Goal: Transaction & Acquisition: Book appointment/travel/reservation

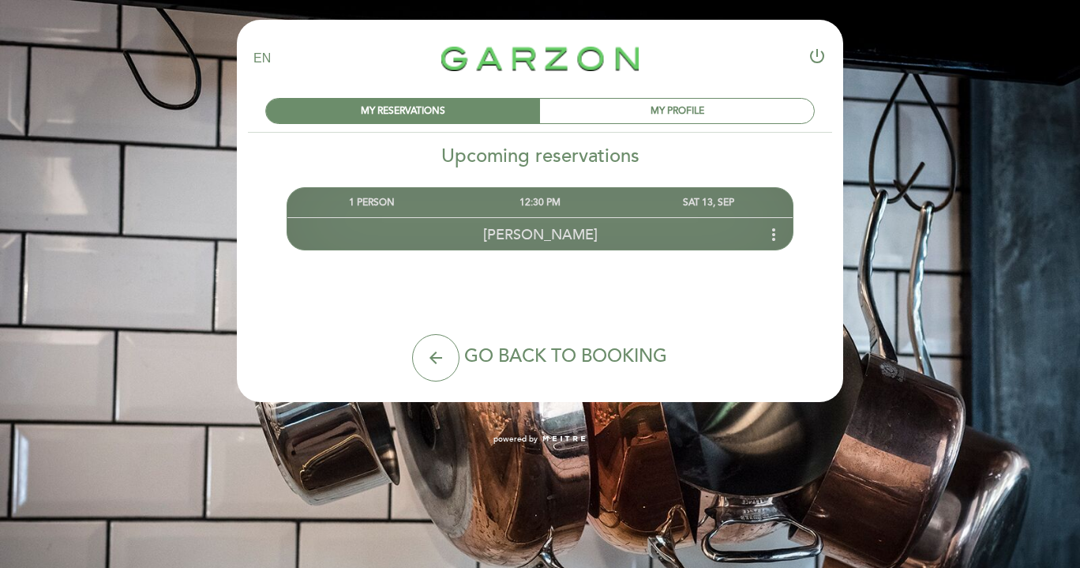
click at [687, 204] on div "SAT 13, SEP" at bounding box center [709, 202] width 168 height 29
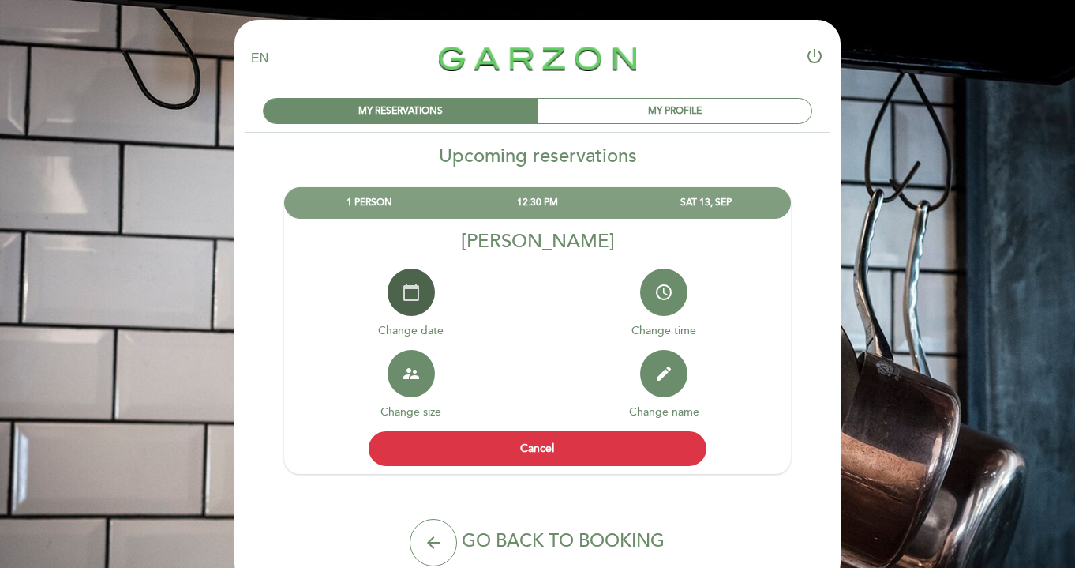
click at [414, 292] on icon "calendar_today" at bounding box center [411, 292] width 19 height 19
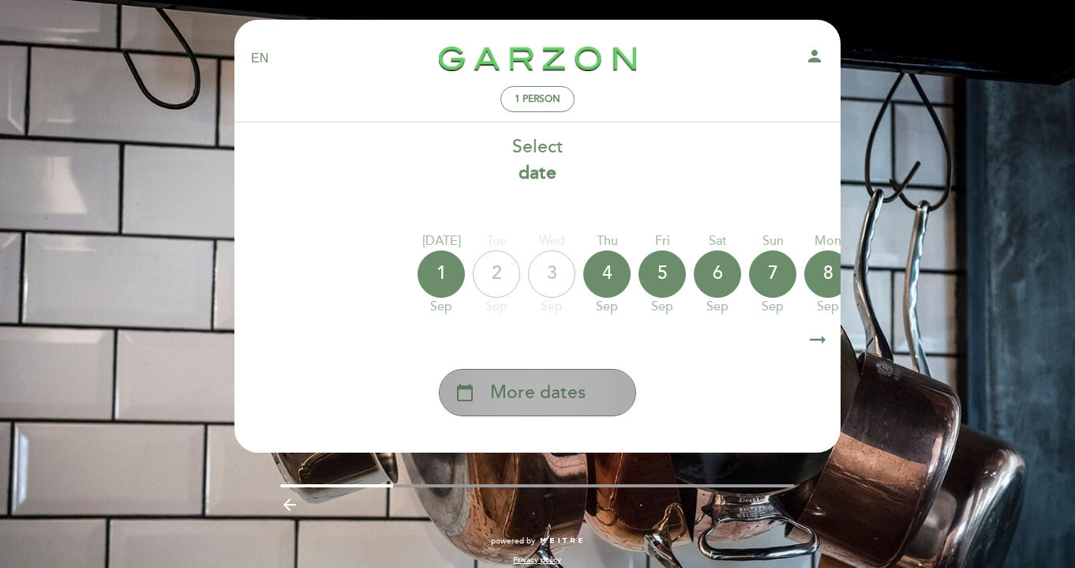
click at [525, 393] on span "More dates" at bounding box center [538, 393] width 96 height 26
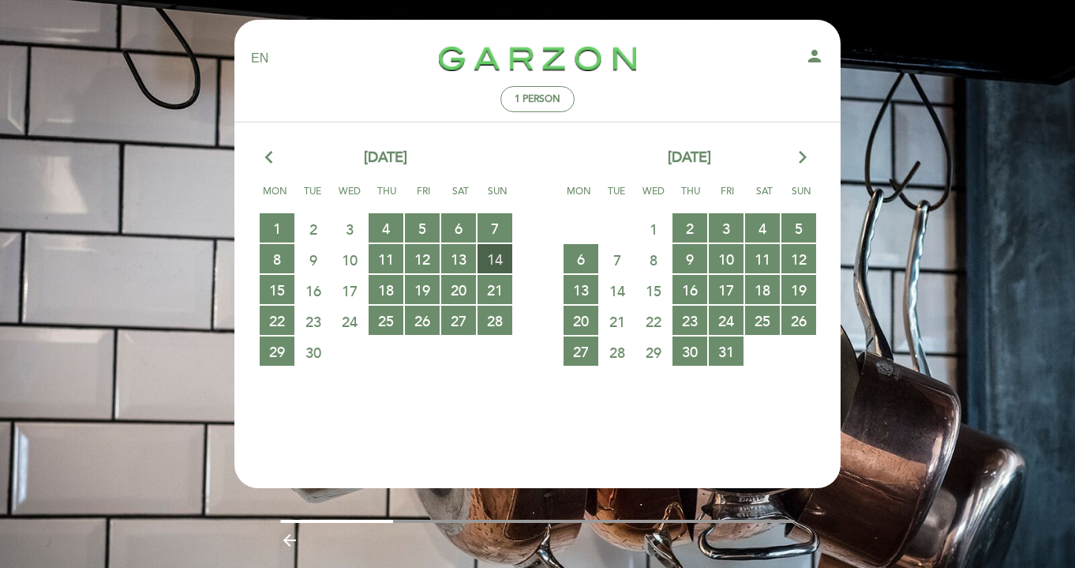
click at [498, 267] on span "14 RESERVATIONS AVAILABLE" at bounding box center [495, 258] width 35 height 29
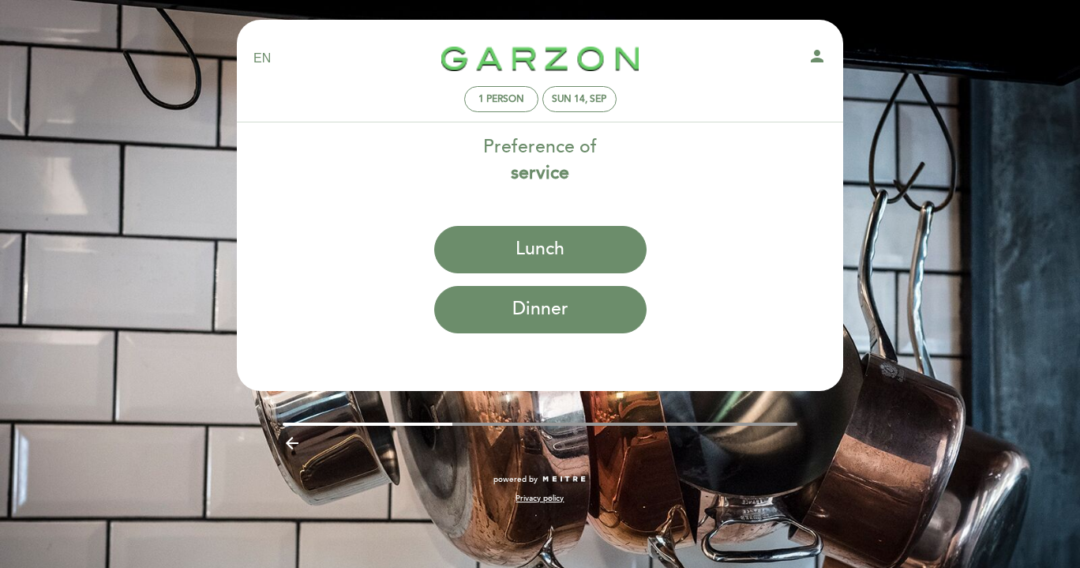
click at [498, 267] on button "Lunch" at bounding box center [540, 249] width 212 height 47
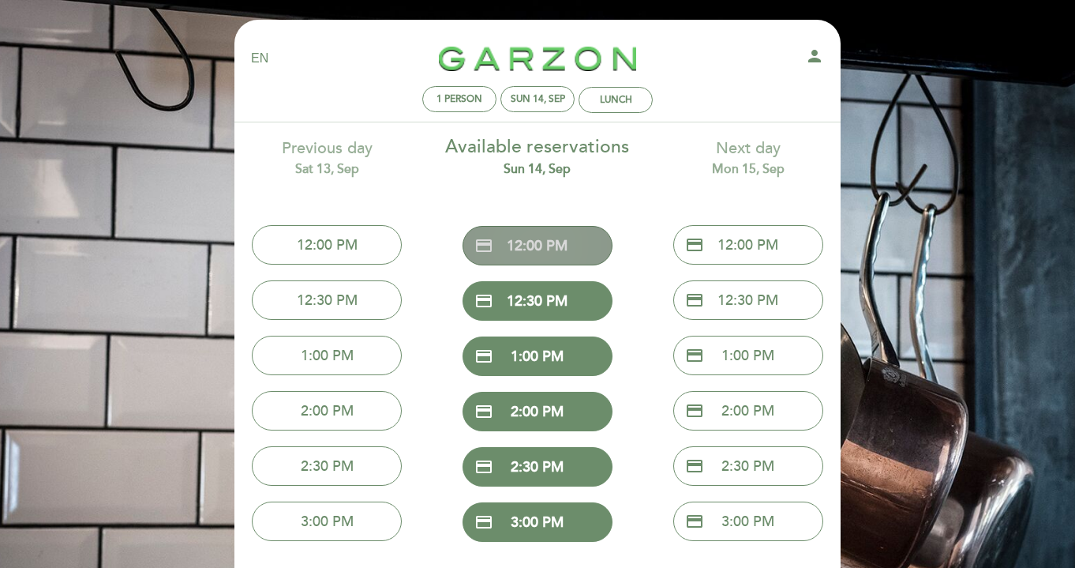
click at [523, 238] on button "credit_card 12:00 PM" at bounding box center [538, 245] width 150 height 39
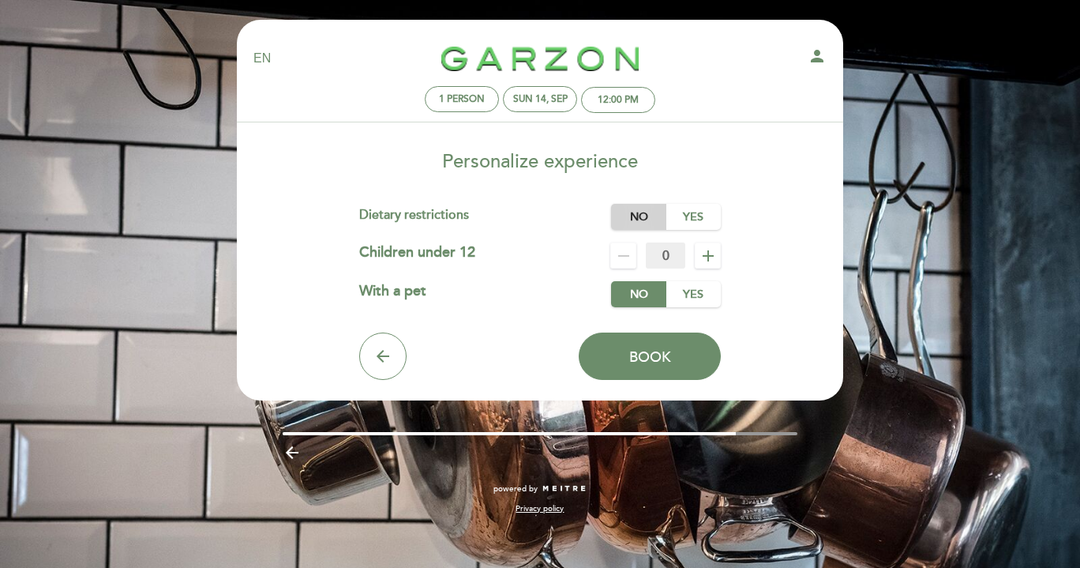
click at [627, 222] on label "No" at bounding box center [638, 217] width 55 height 26
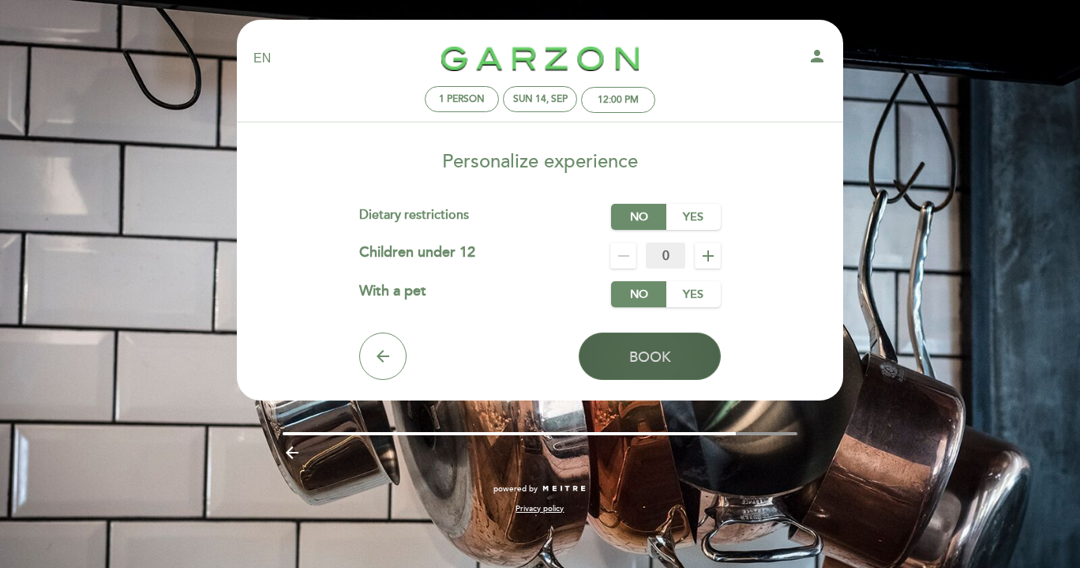
click at [649, 376] on button "Book" at bounding box center [650, 355] width 142 height 47
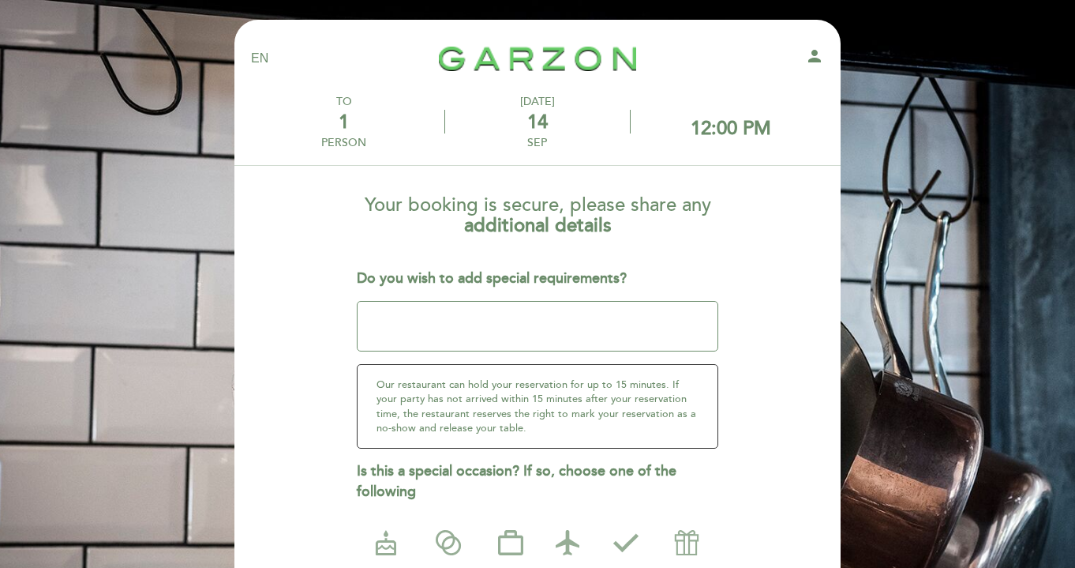
click at [776, 171] on section at bounding box center [538, 174] width 584 height 17
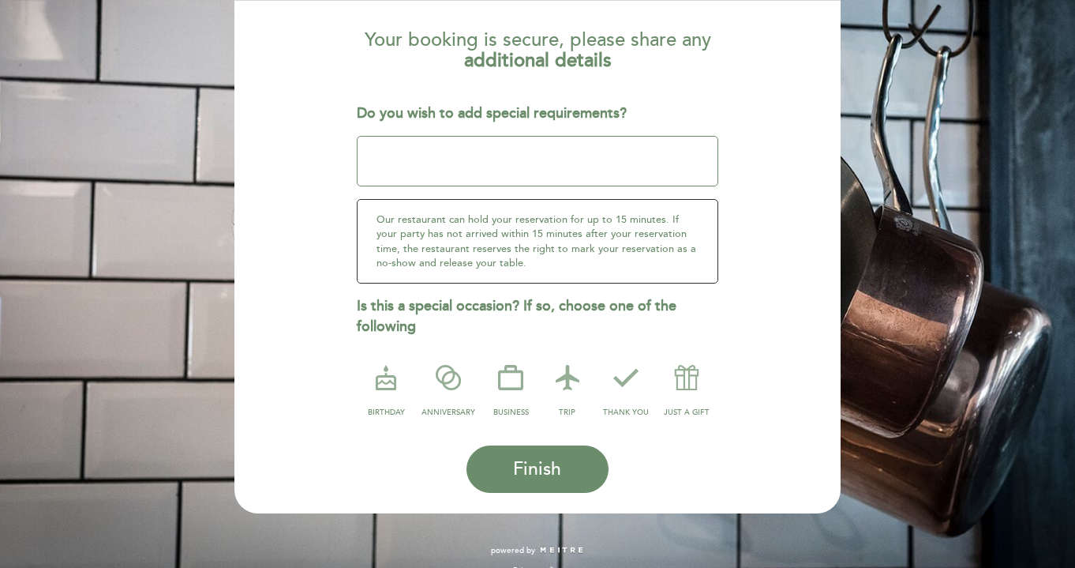
scroll to position [188, 0]
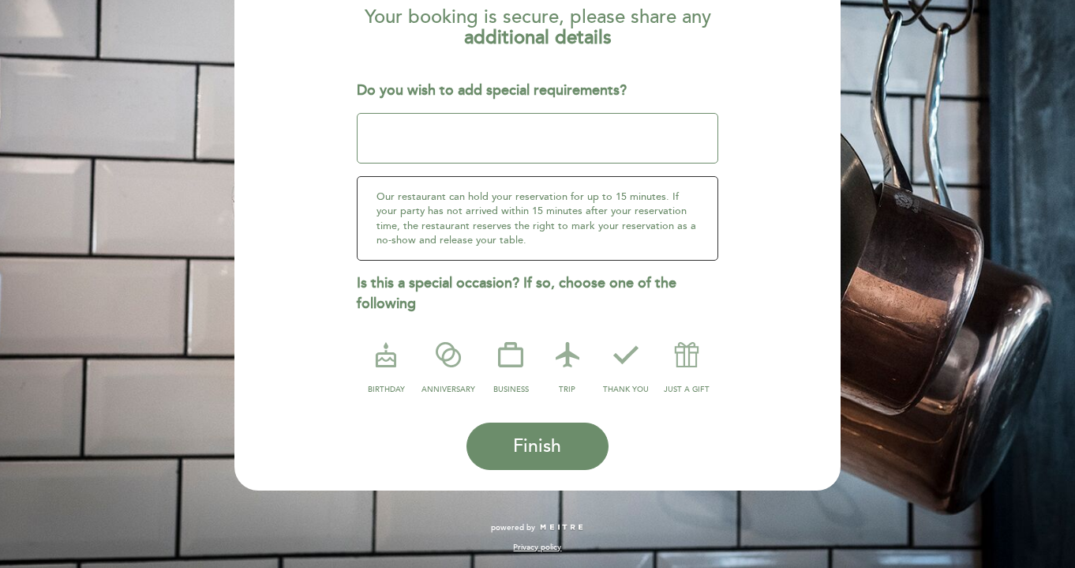
click at [535, 138] on textarea at bounding box center [538, 138] width 362 height 51
type textarea "Thank you!"
click at [569, 357] on icon at bounding box center [567, 354] width 41 height 41
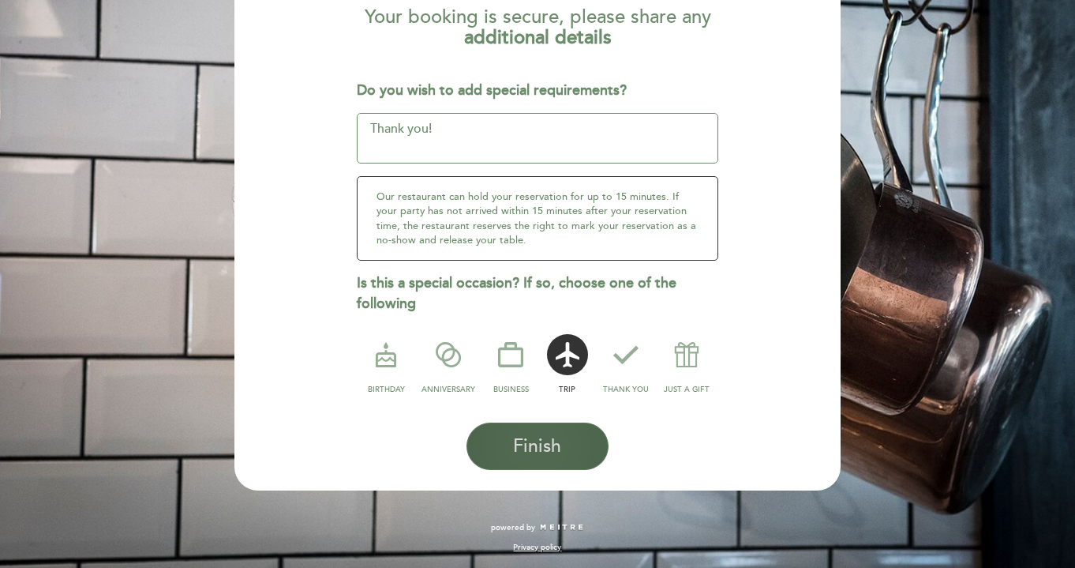
click at [527, 443] on span "Finish" at bounding box center [537, 446] width 48 height 22
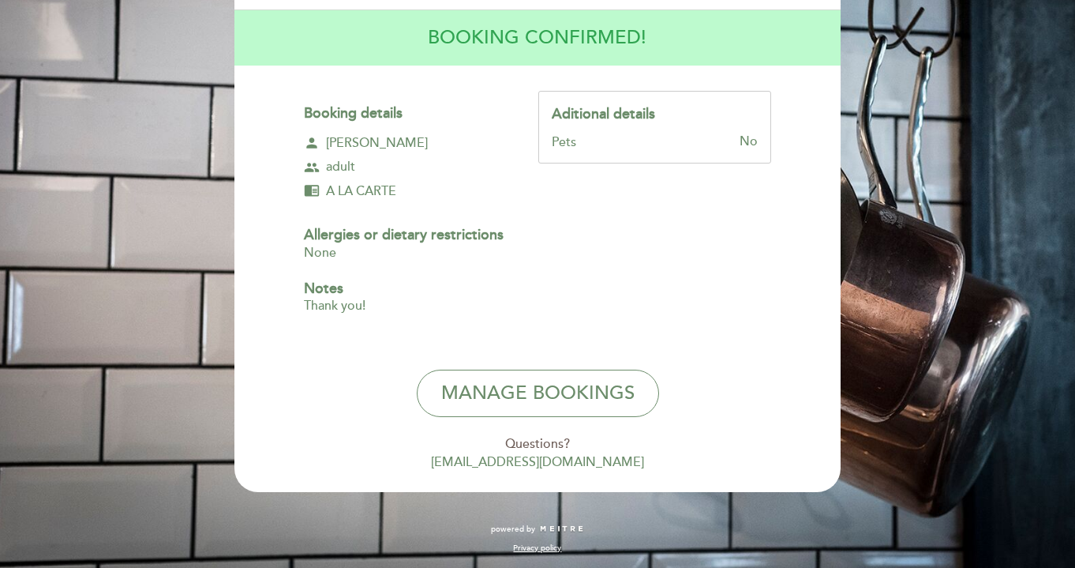
scroll to position [157, 0]
